Goal: Task Accomplishment & Management: Use online tool/utility

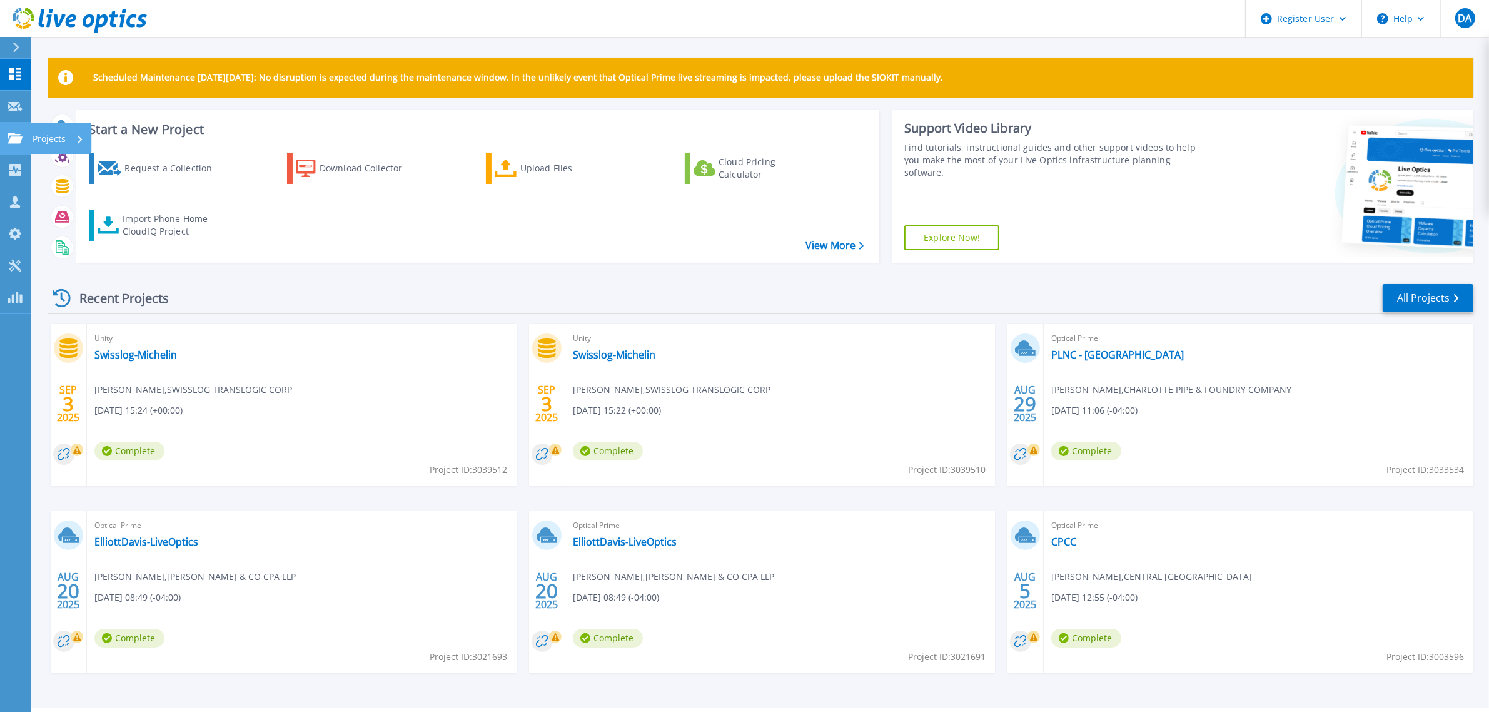
click at [11, 138] on icon at bounding box center [15, 138] width 15 height 11
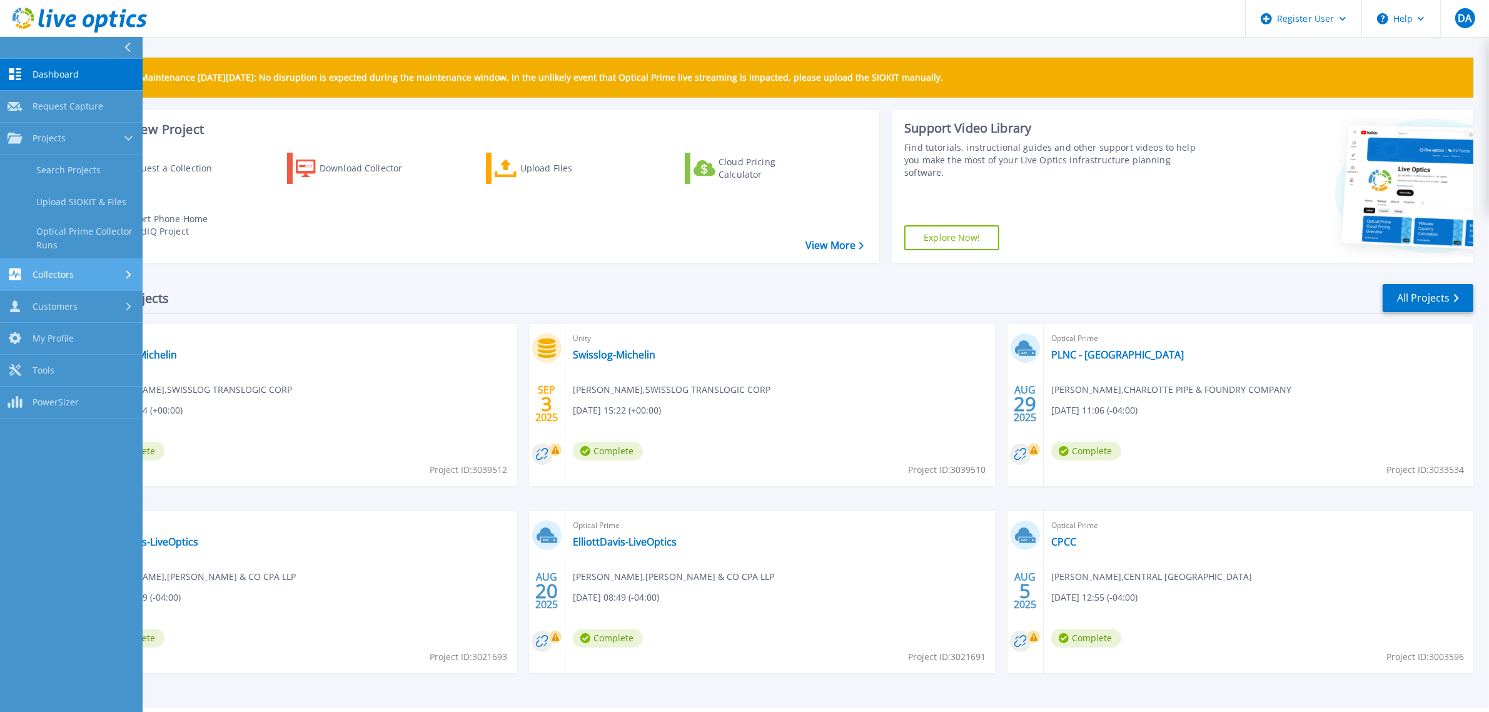
click at [56, 273] on span "Collectors" at bounding box center [53, 274] width 41 height 11
click at [52, 113] on link "Request Capture Request Capture" at bounding box center [71, 107] width 143 height 32
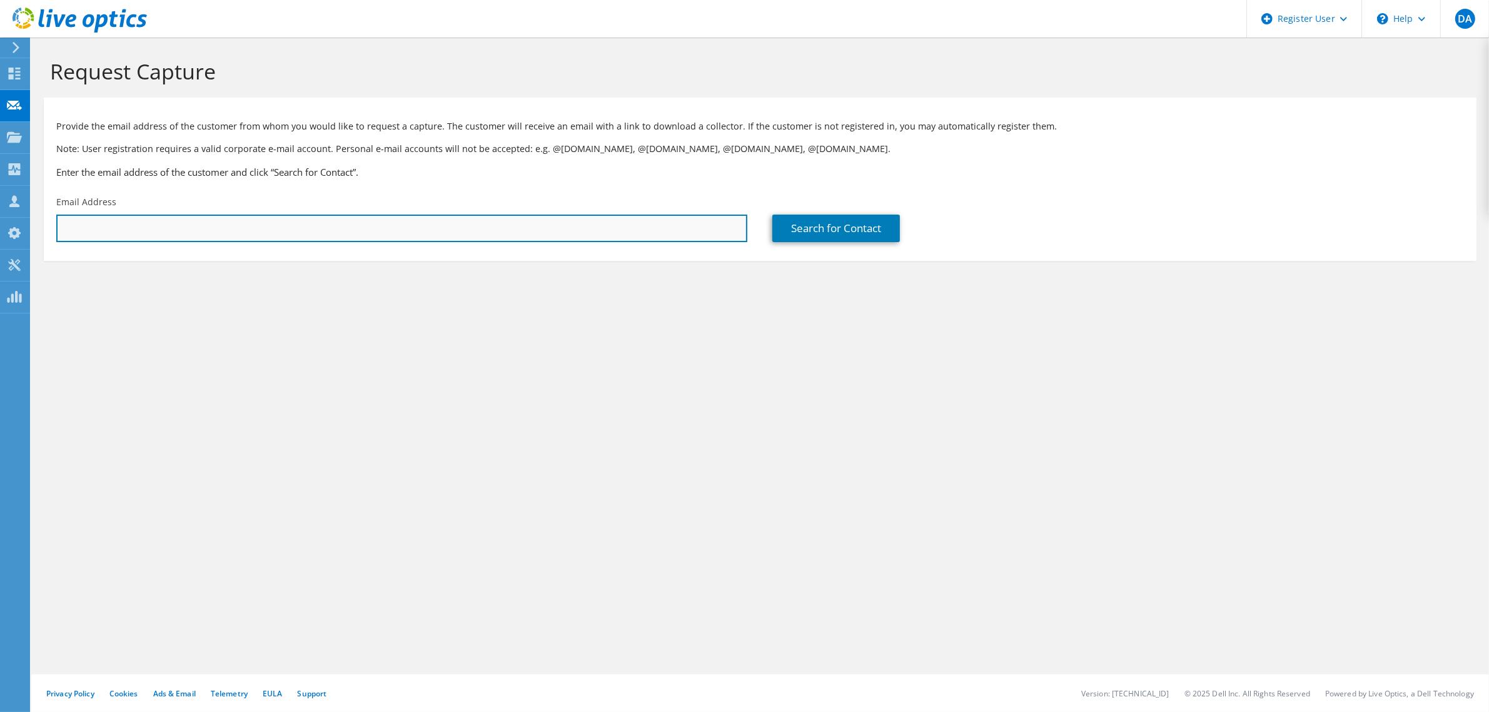
click at [264, 223] on input "text" at bounding box center [401, 228] width 691 height 28
paste input "[EMAIL_ADDRESS][DOMAIN_NAME]"
type input "jbrown@revfcu.com"
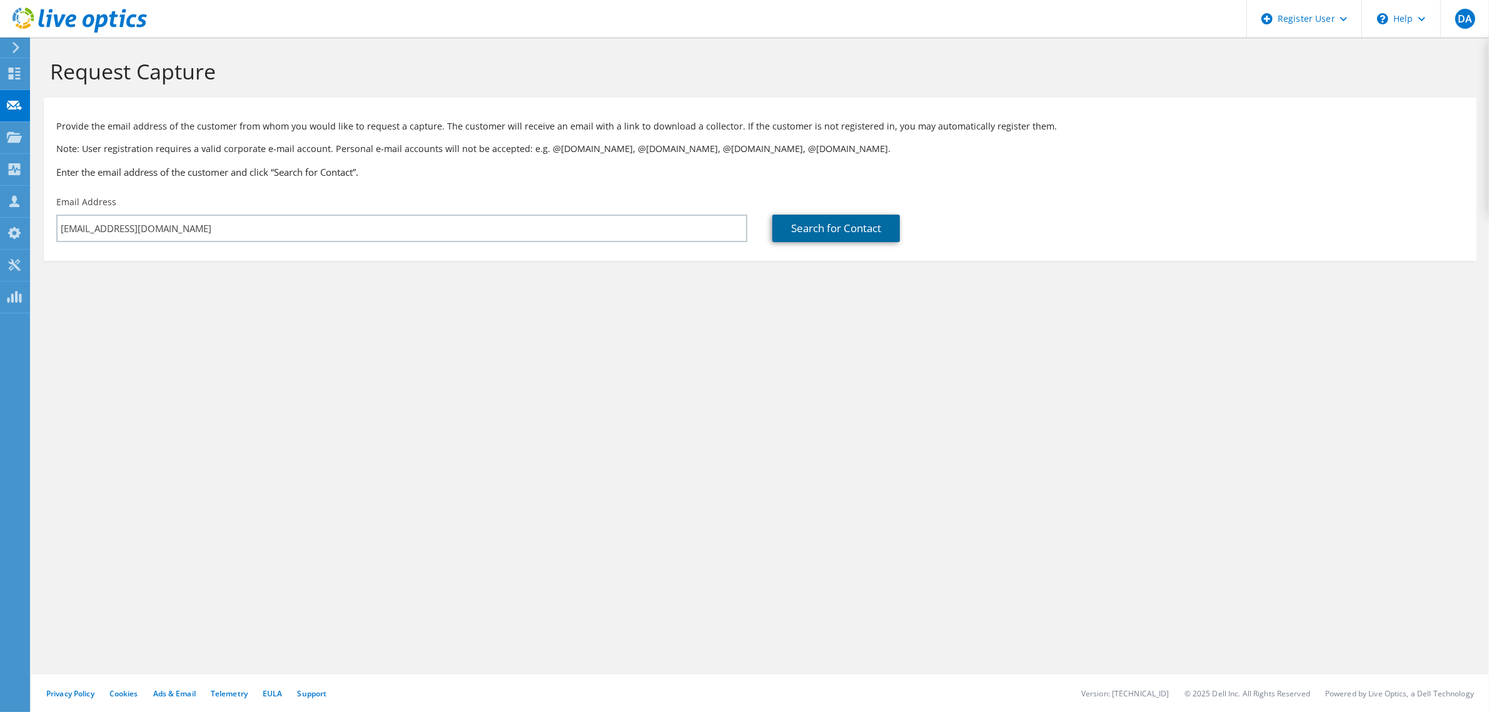
click at [868, 228] on link "Search for Contact" at bounding box center [836, 228] width 128 height 28
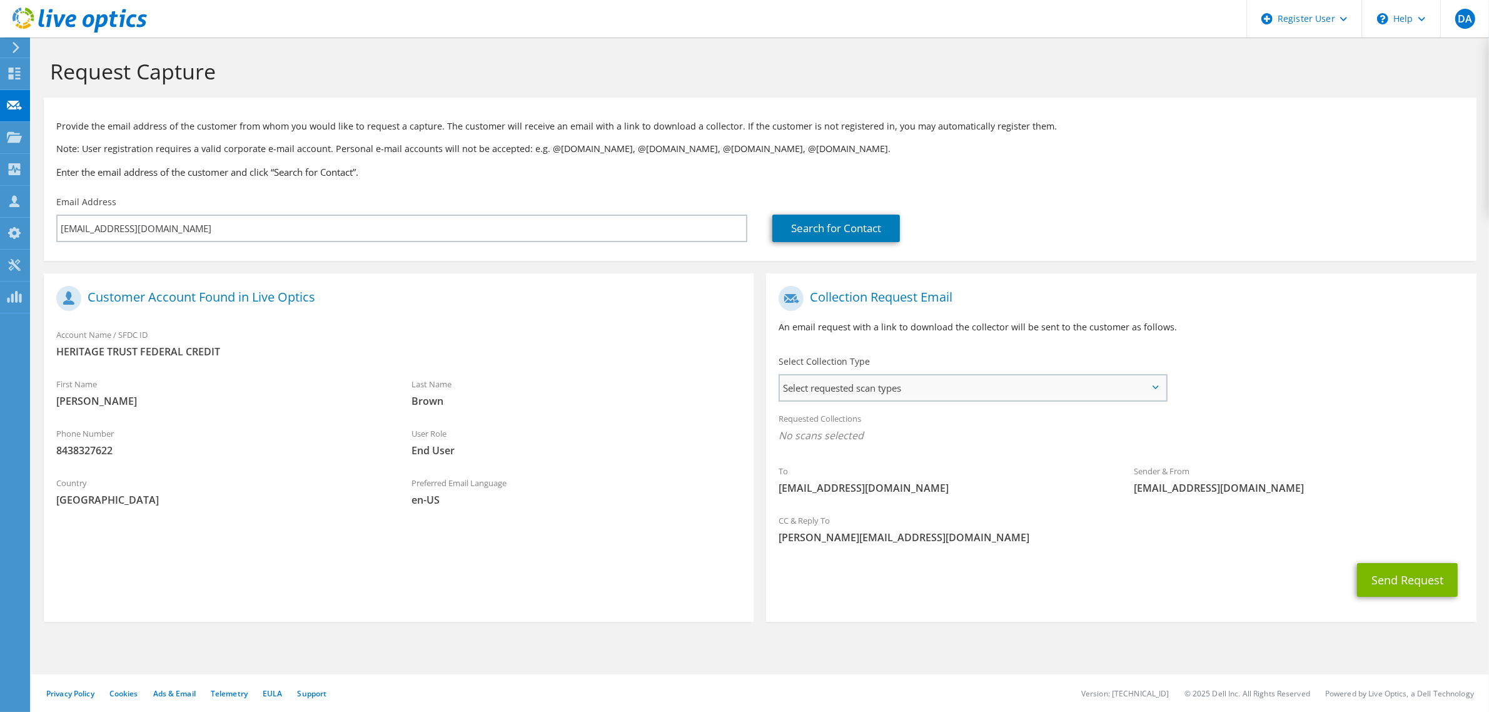
click at [1004, 397] on span "Select requested scan types" at bounding box center [972, 387] width 385 height 25
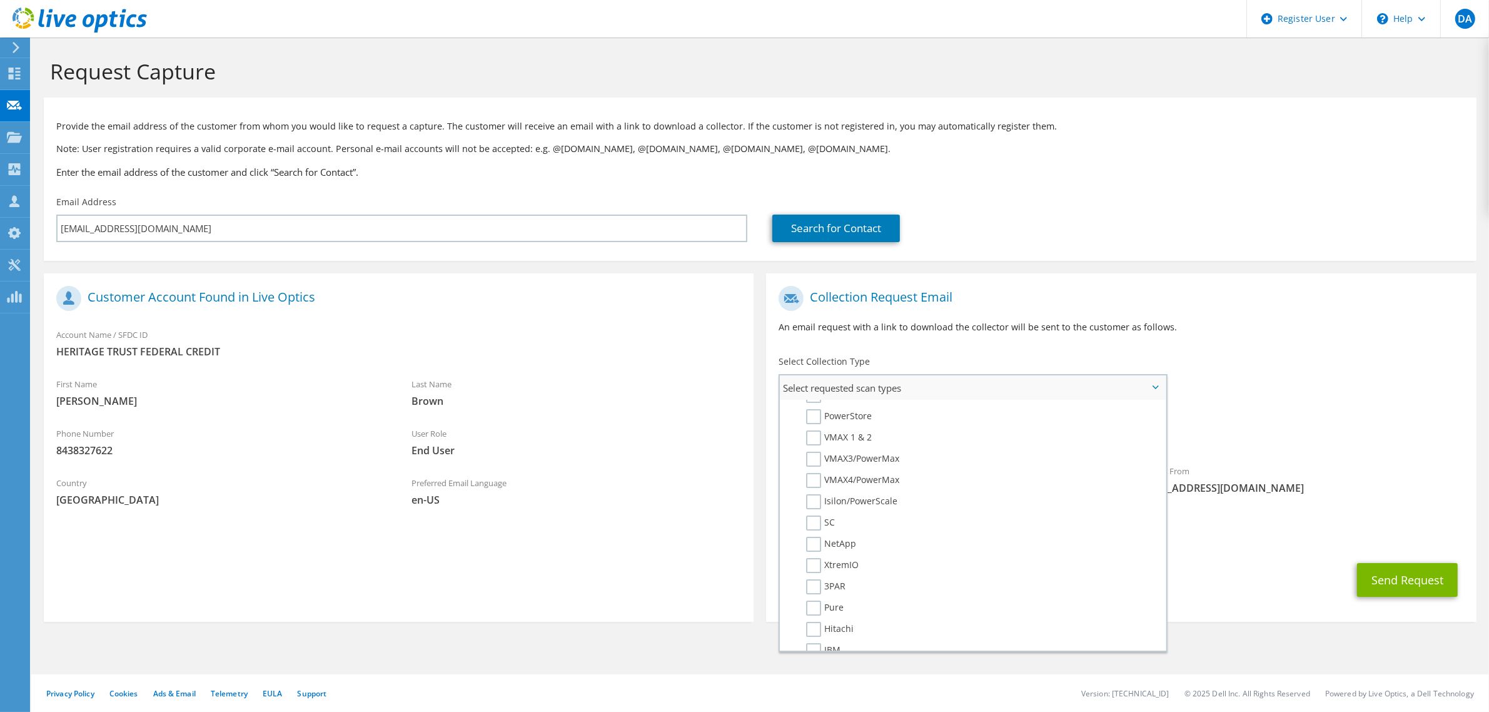
scroll to position [234, 0]
click at [823, 445] on label "PowerStore" at bounding box center [839, 452] width 66 height 15
click at [0, 0] on input "PowerStore" at bounding box center [0, 0] width 0 height 0
click at [813, 426] on label "Unity" at bounding box center [826, 431] width 40 height 15
click at [0, 0] on input "Unity" at bounding box center [0, 0] width 0 height 0
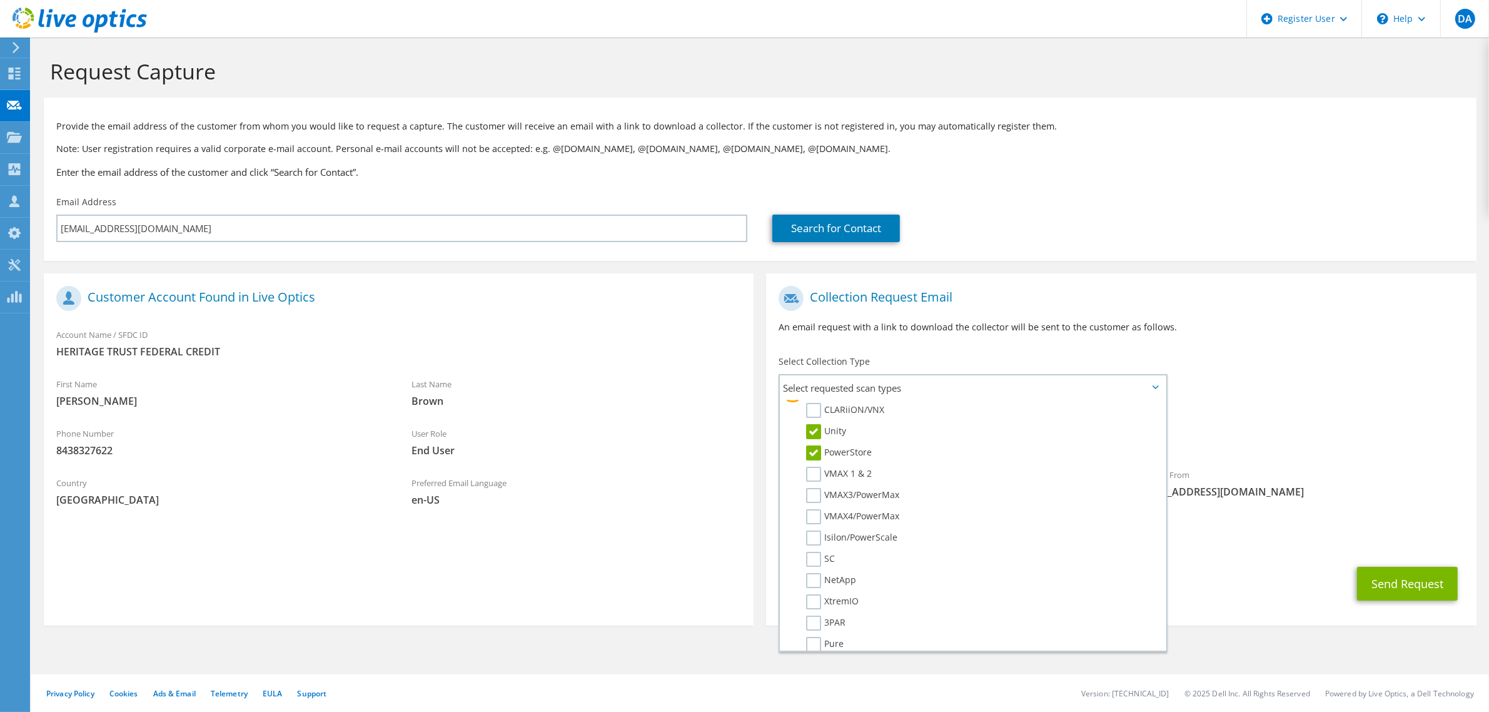
click at [1238, 364] on div "To jbrown@revfcu.com Sender & From liveoptics@liveoptics.com" at bounding box center [1121, 395] width 710 height 231
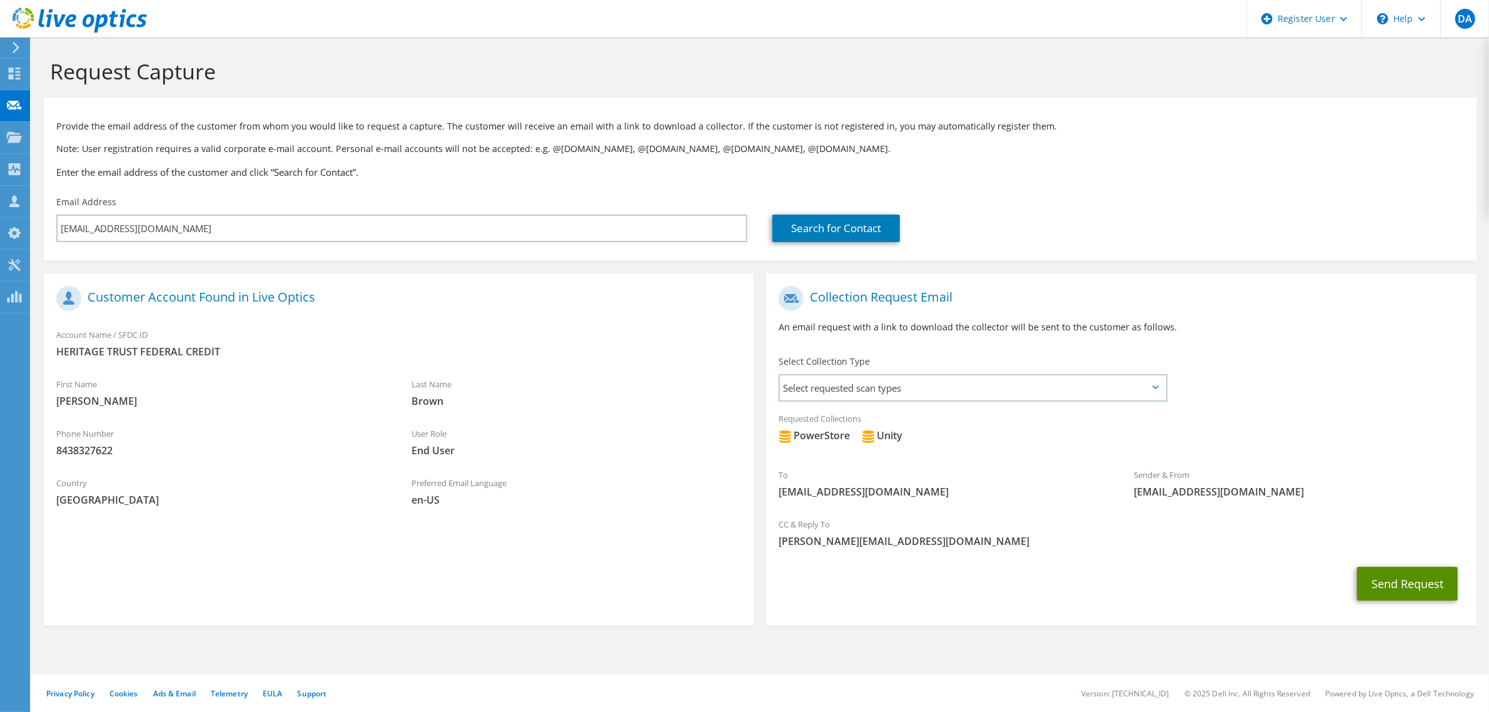
click at [1368, 587] on button "Send Request" at bounding box center [1407, 584] width 101 height 34
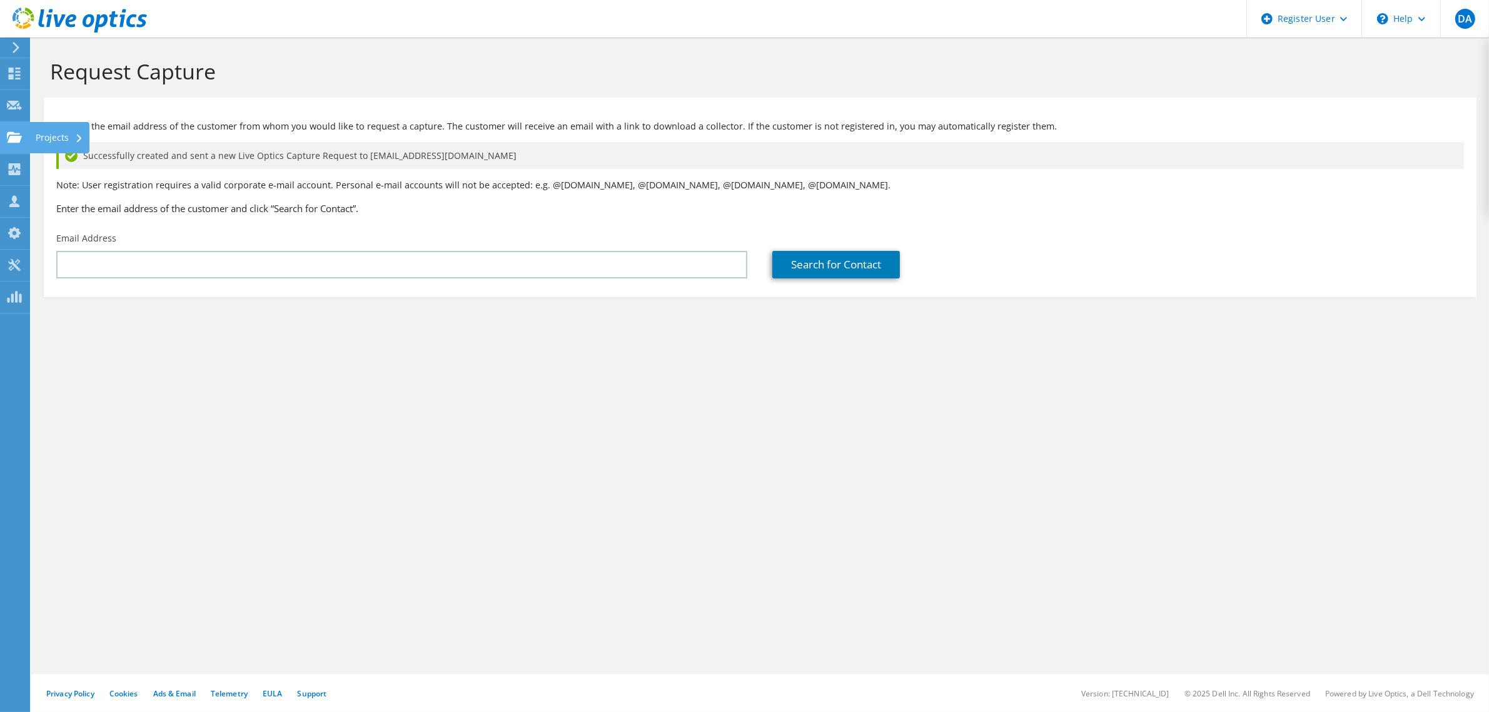
click at [7, 141] on icon at bounding box center [14, 137] width 15 height 12
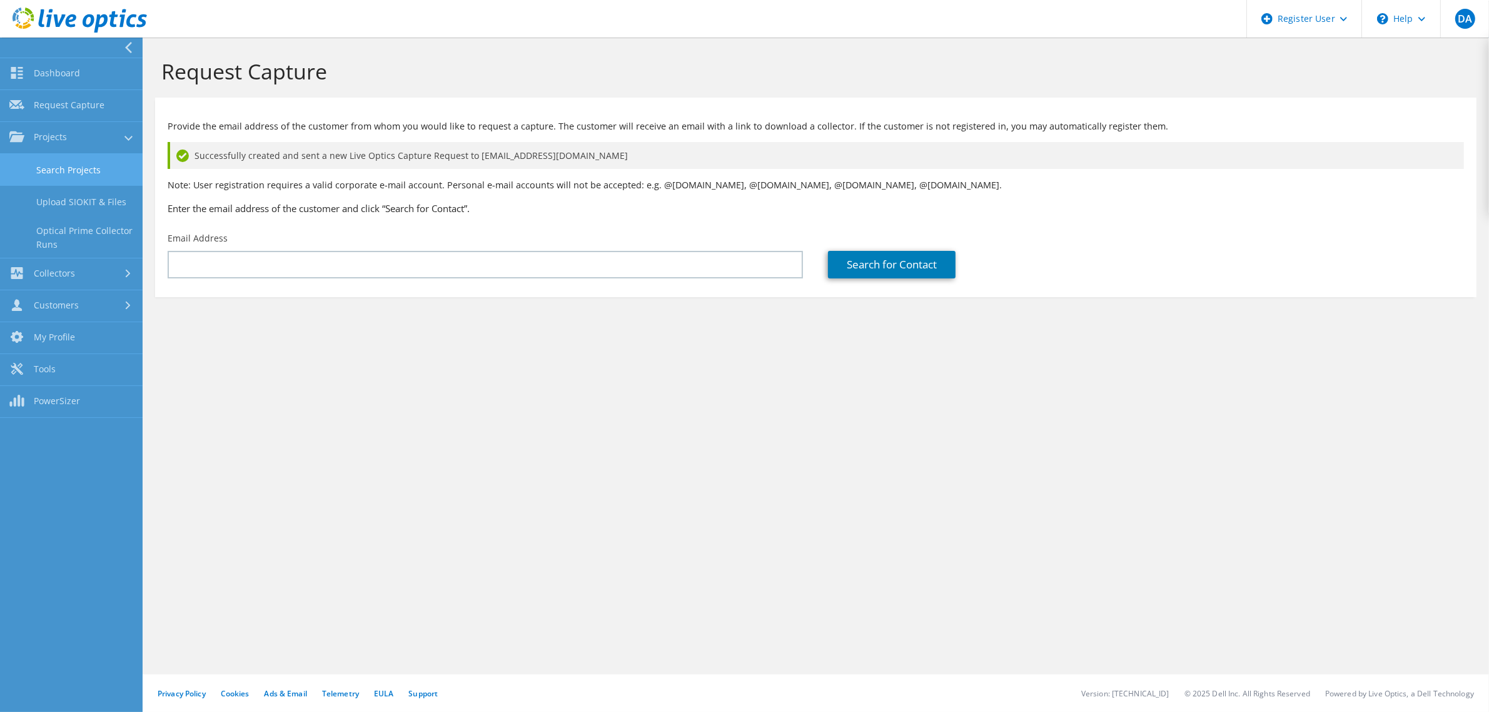
click at [59, 175] on link "Search Projects" at bounding box center [71, 170] width 143 height 32
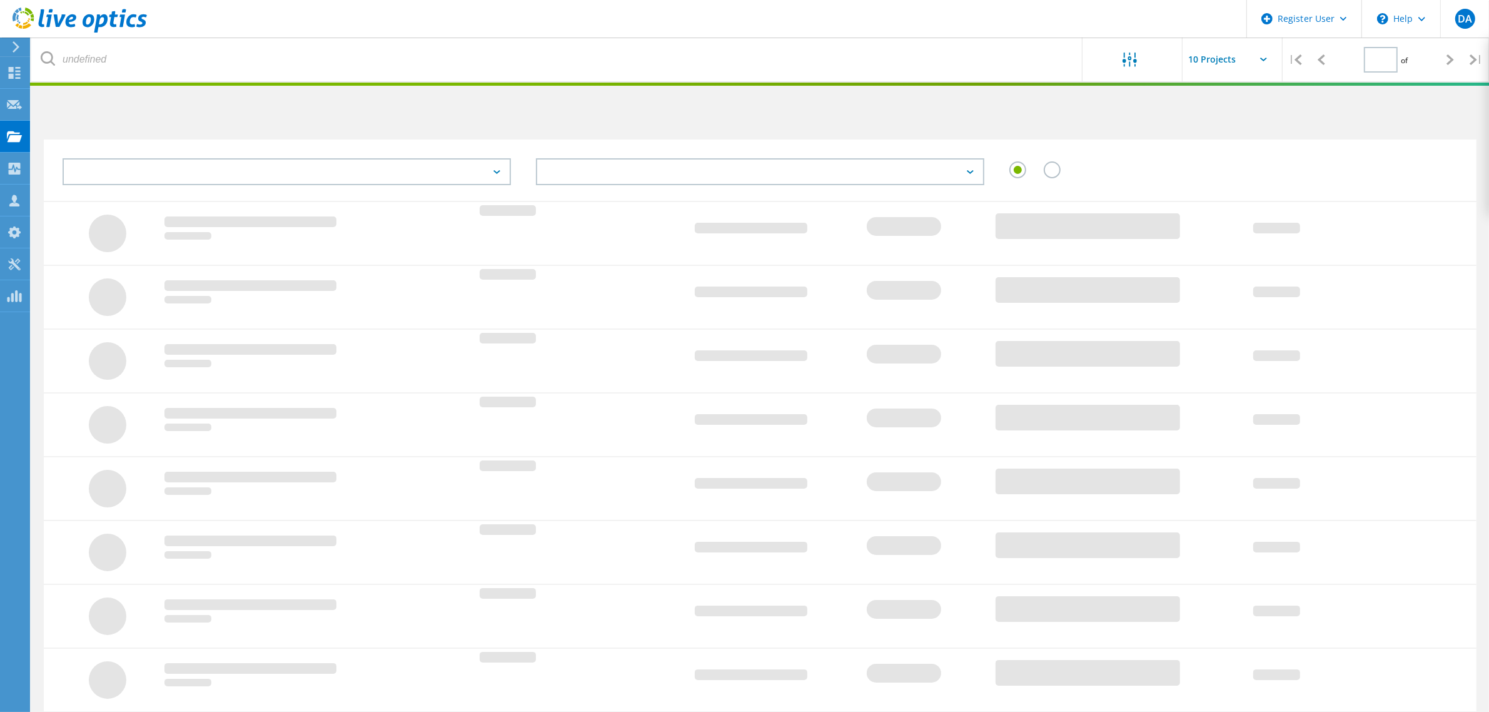
type input "1"
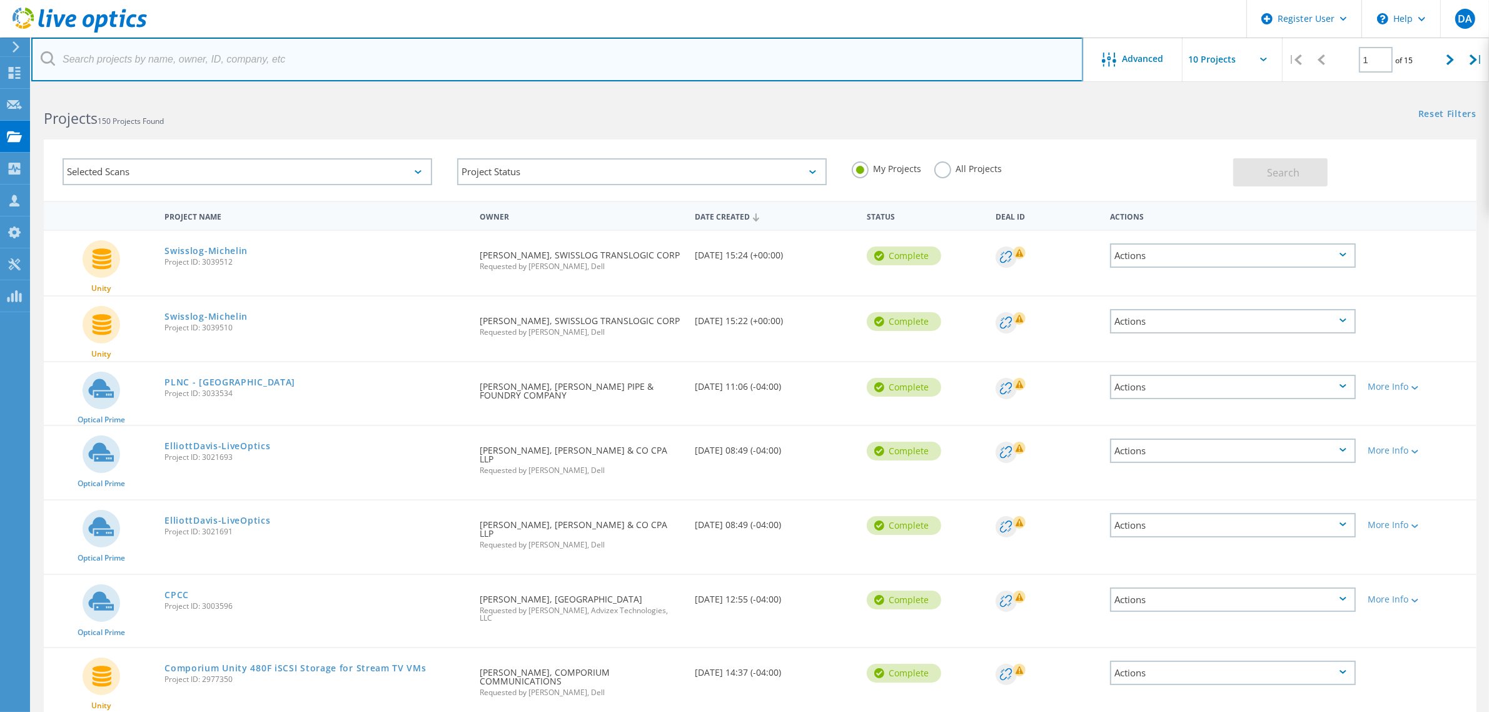
click at [308, 71] on input "text" at bounding box center [557, 60] width 1052 height 44
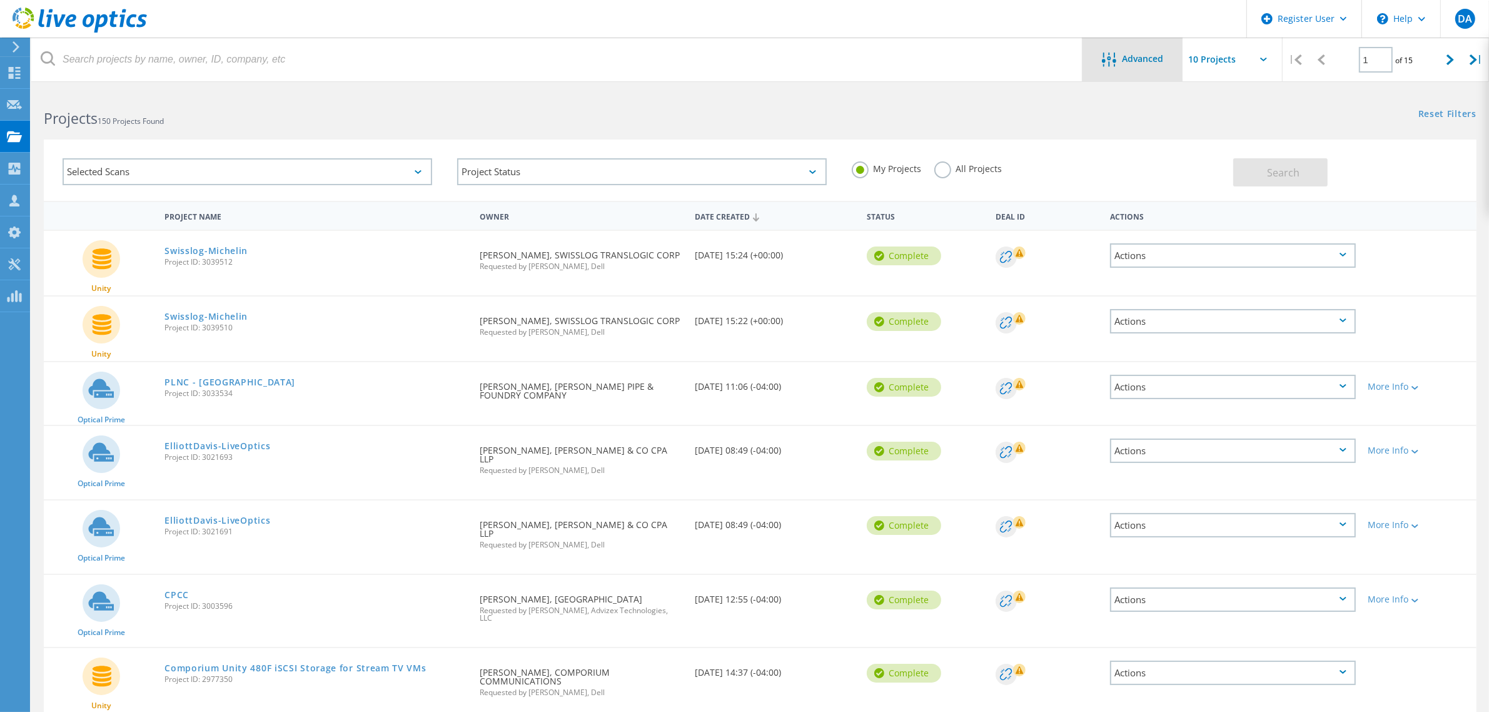
click at [1131, 61] on span "Advanced" at bounding box center [1142, 58] width 41 height 9
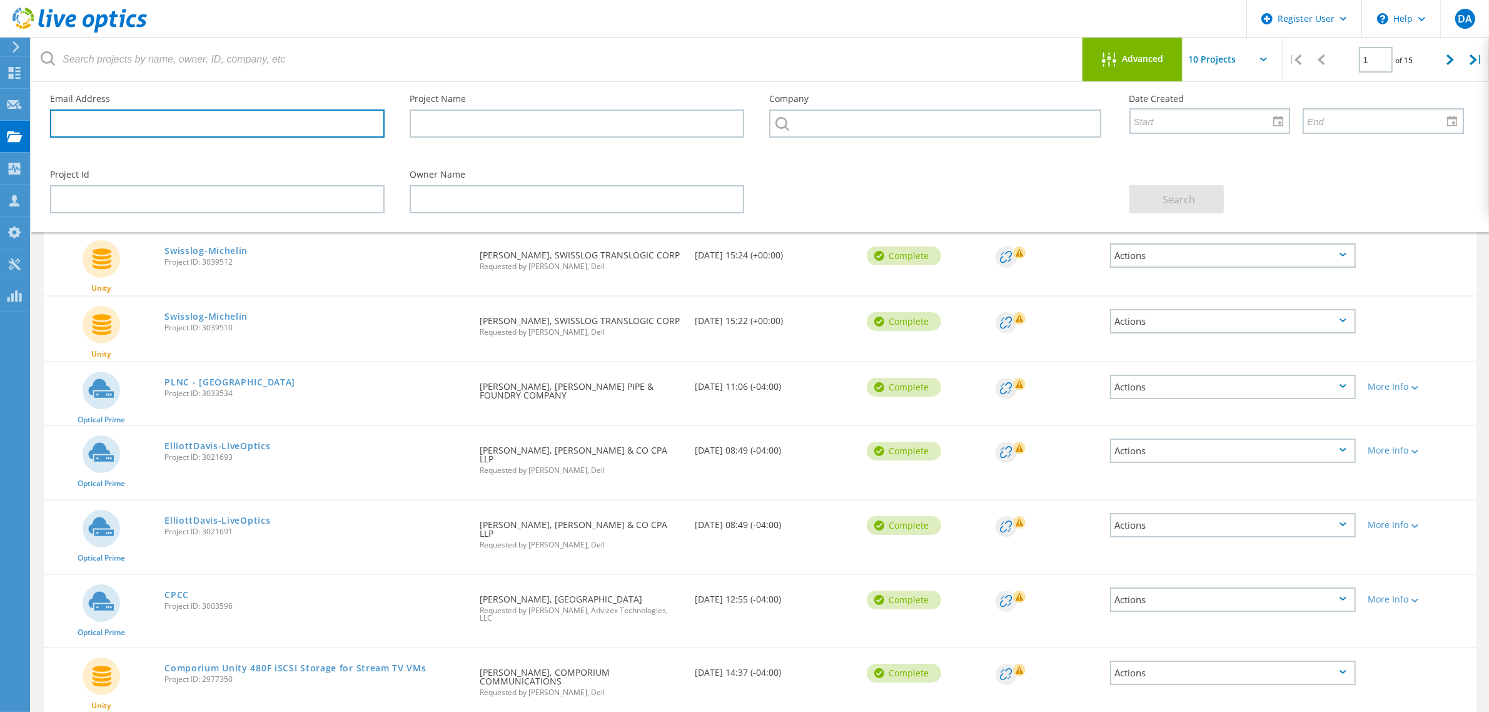
click at [191, 122] on input "text" at bounding box center [217, 123] width 335 height 28
paste input "Kevin Campbell <kevin.campbell@swisslog.com>"
type input "K"
paste input "Kevin Campbell <kevin.campbell@swisslog.com>"
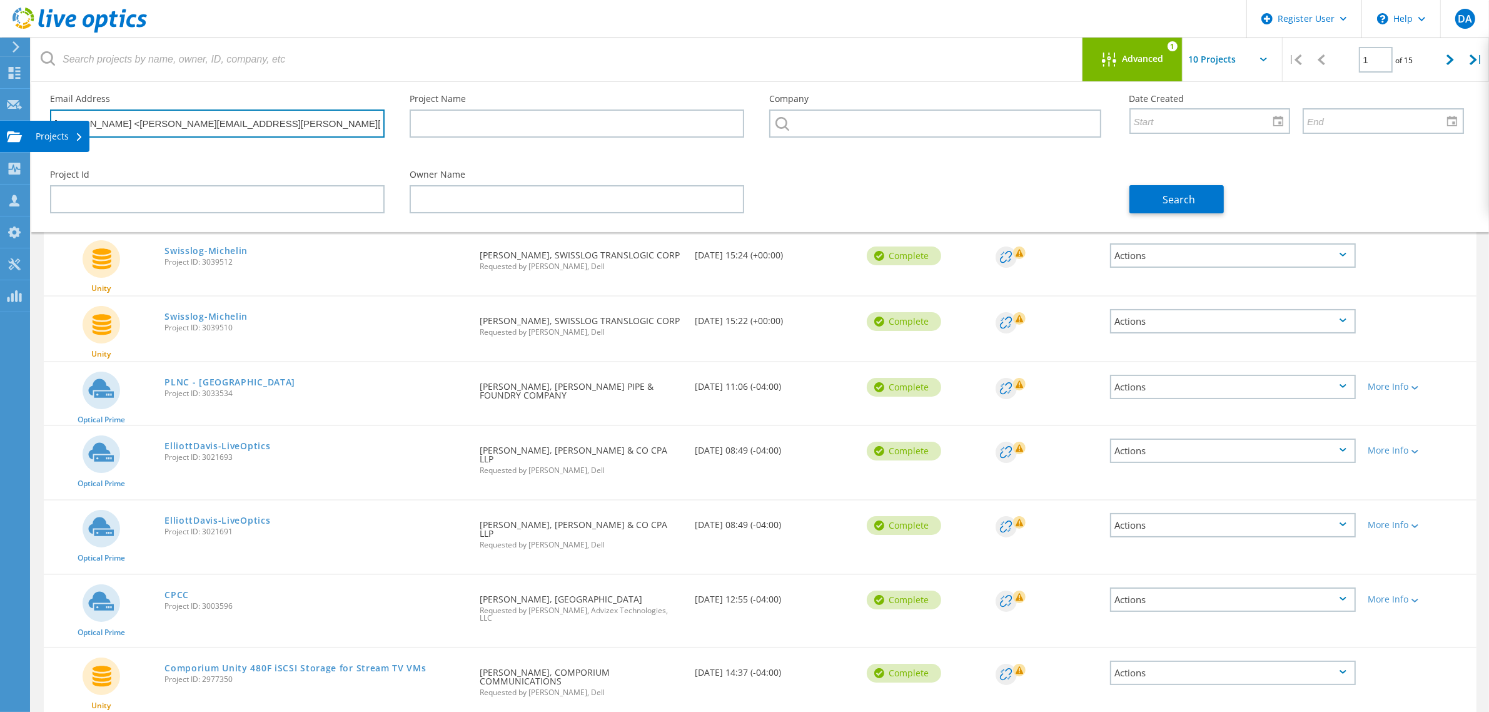
drag, startPoint x: 125, startPoint y: 119, endPoint x: 16, endPoint y: 138, distance: 111.0
click at [16, 138] on div "Register User \n Help Explore Helpful Articles Contact Support DA Dell User Der…" at bounding box center [744, 537] width 1489 height 893
click at [233, 116] on input "kevin.campbell@swisslog.com>" at bounding box center [217, 123] width 335 height 28
type input "kevin.campbell@swisslog.com"
click at [1132, 59] on span "Advanced" at bounding box center [1142, 58] width 41 height 9
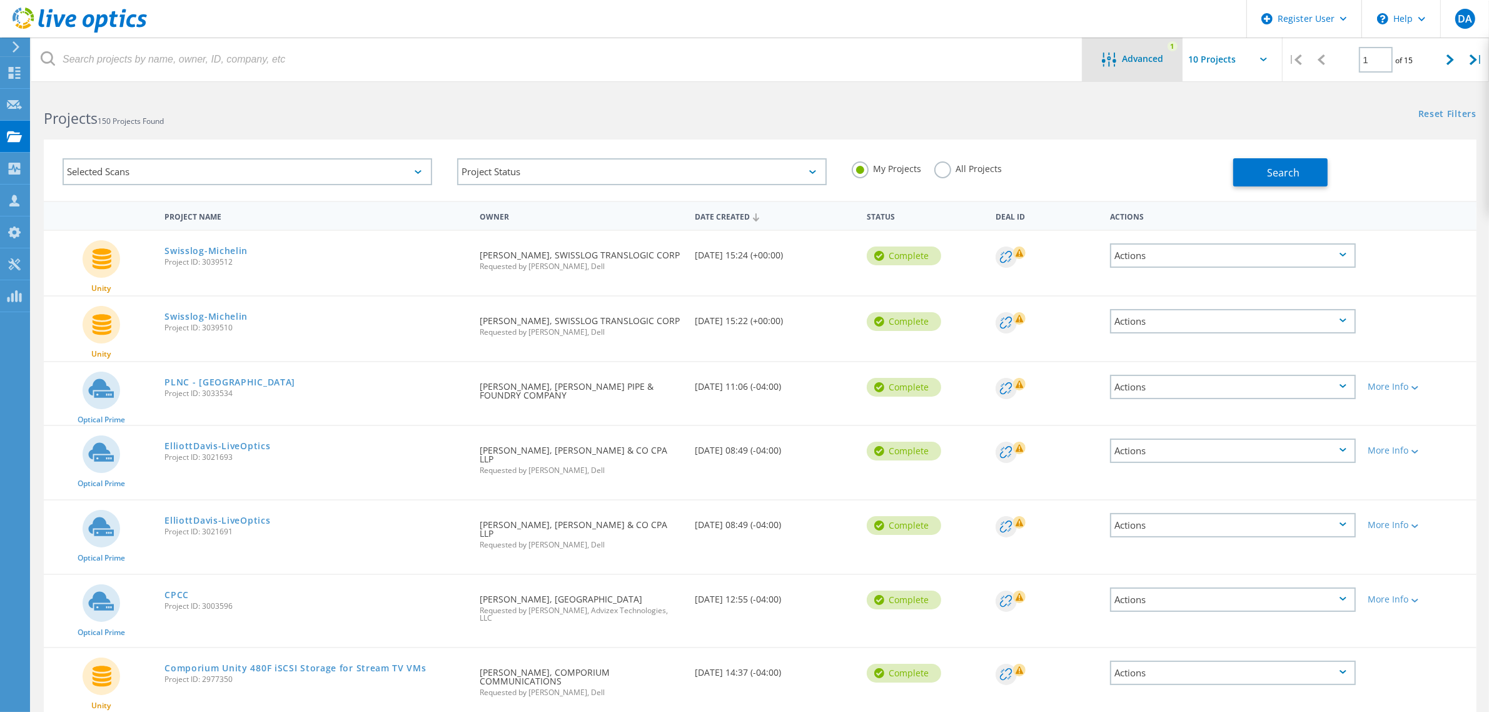
click at [1132, 58] on span "Advanced" at bounding box center [1142, 58] width 41 height 9
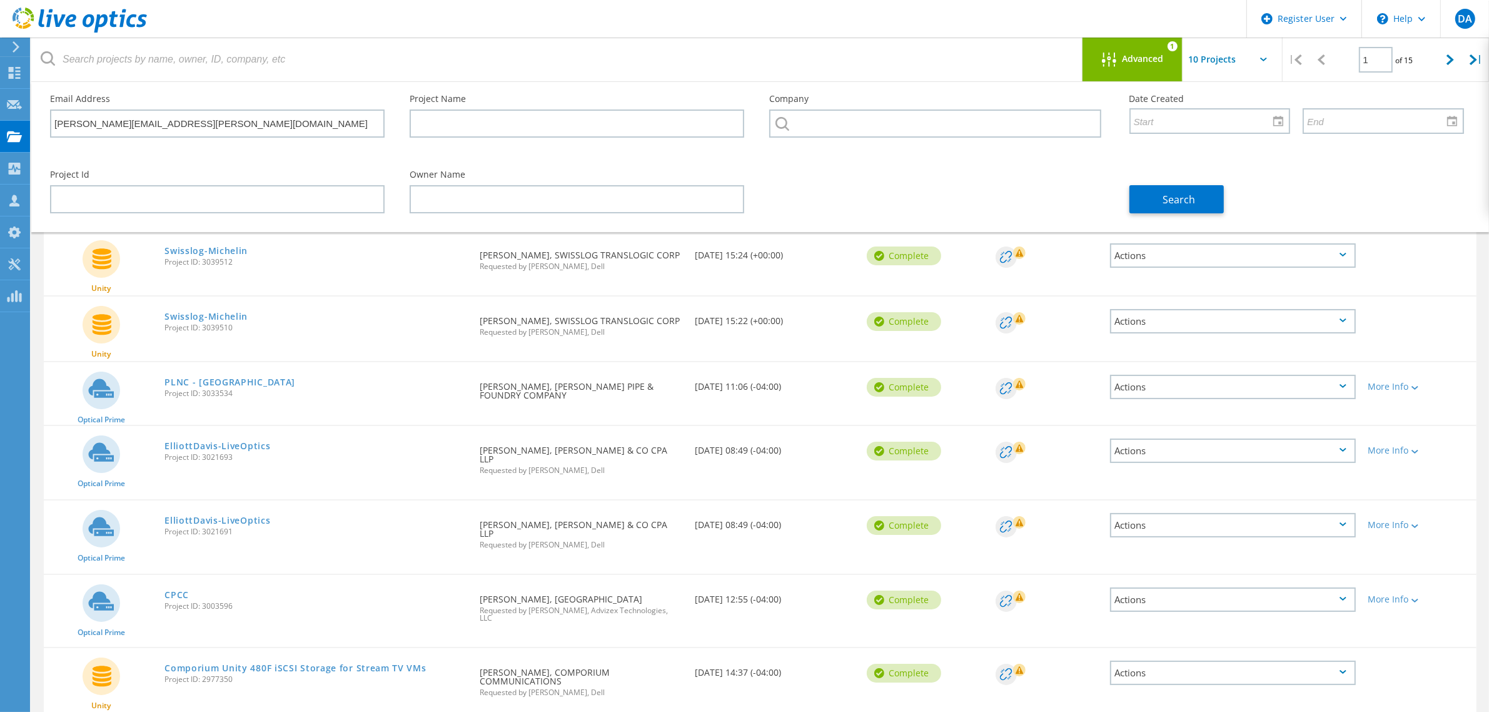
click at [1132, 58] on span "Advanced" at bounding box center [1142, 58] width 41 height 9
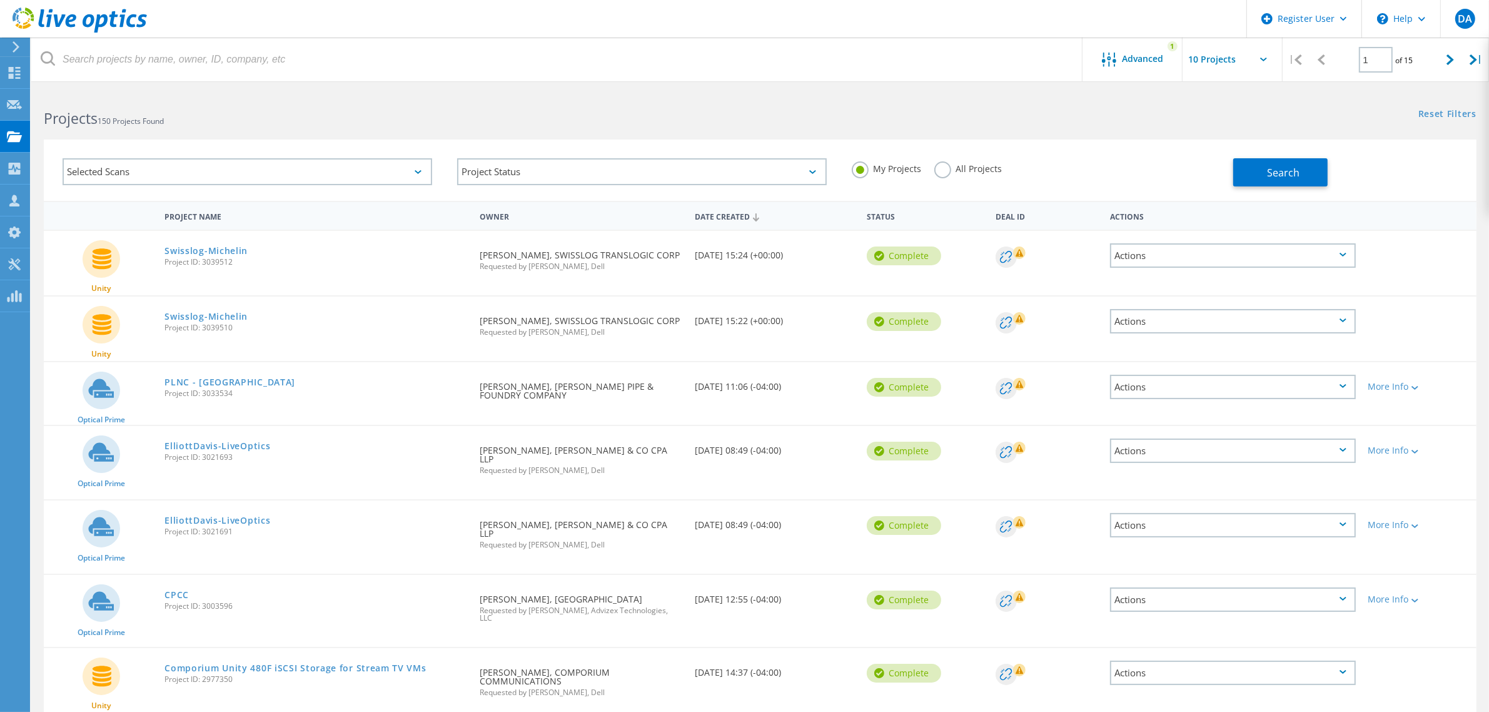
click at [957, 166] on label "All Projects" at bounding box center [968, 167] width 68 height 12
click at [0, 0] on input "All Projects" at bounding box center [0, 0] width 0 height 0
click at [1164, 54] on div "Advanced" at bounding box center [1132, 61] width 100 height 16
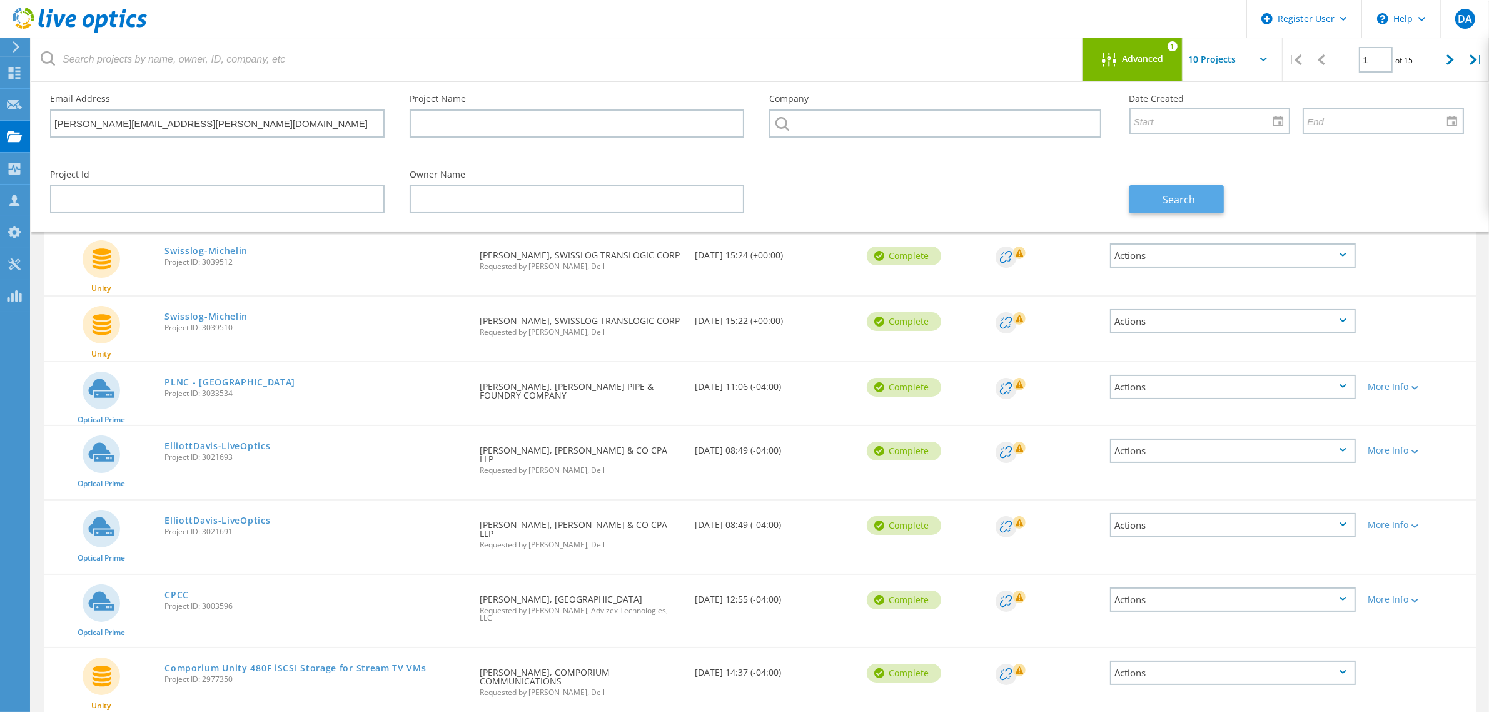
click at [1177, 205] on span "Search" at bounding box center [1178, 200] width 33 height 14
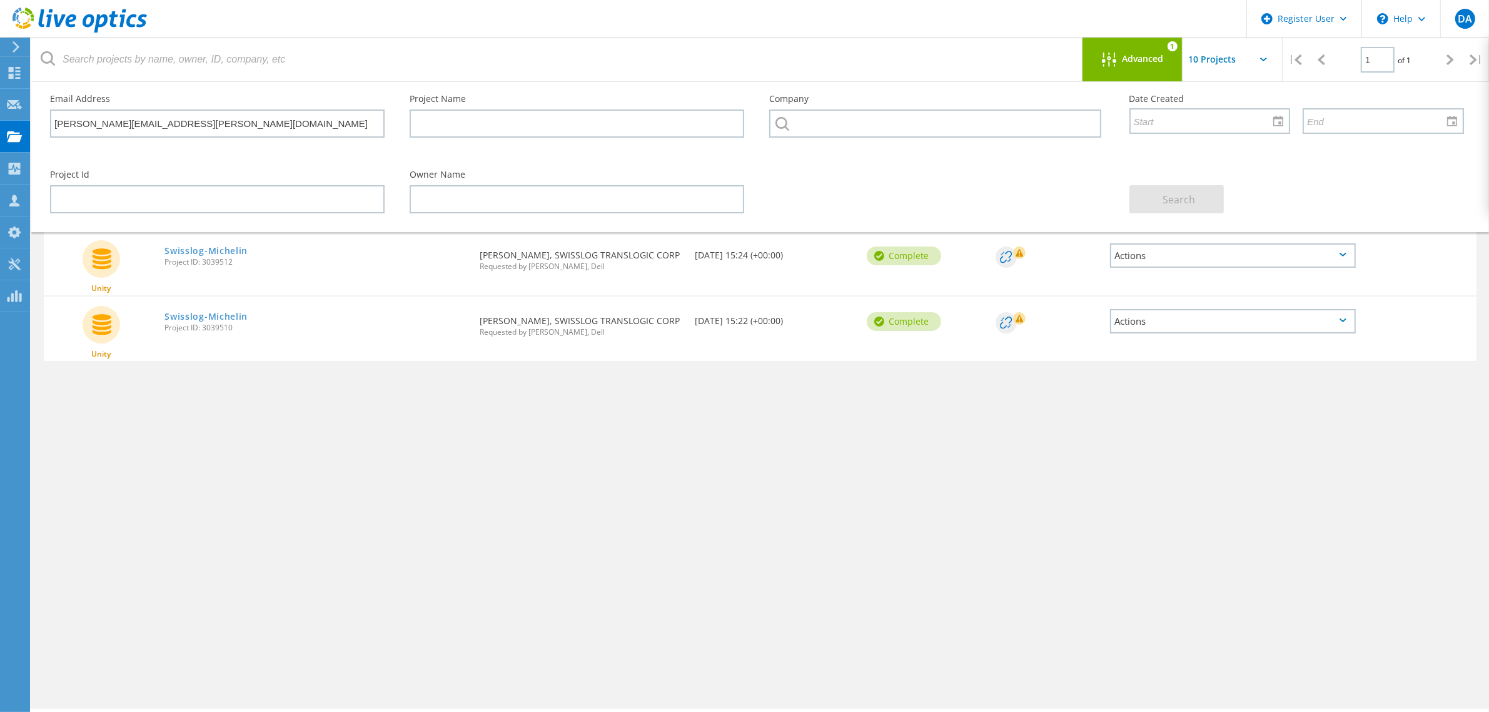
click at [342, 473] on div "Project Name Owner Date Created Status Deal Id Actions Unity Swisslog-Michelin …" at bounding box center [760, 363] width 1433 height 325
click at [1143, 55] on span "Advanced" at bounding box center [1142, 58] width 41 height 9
